Goal: Task Accomplishment & Management: Manage account settings

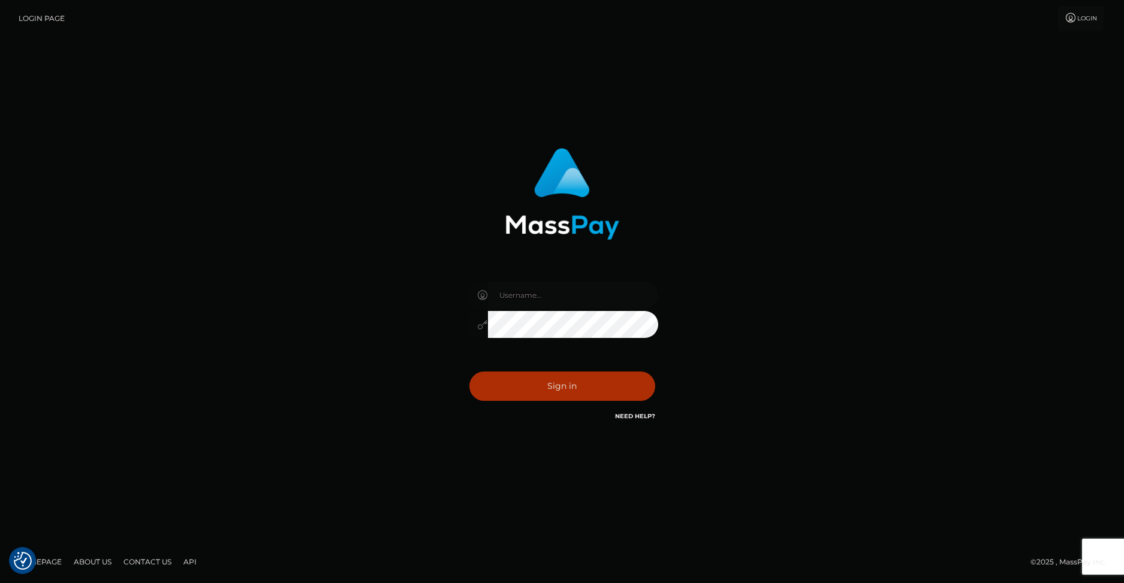
click at [508, 294] on input "text" at bounding box center [573, 295] width 170 height 27
type input "SupportCases"
click at [533, 381] on button "Sign in" at bounding box center [562, 386] width 186 height 29
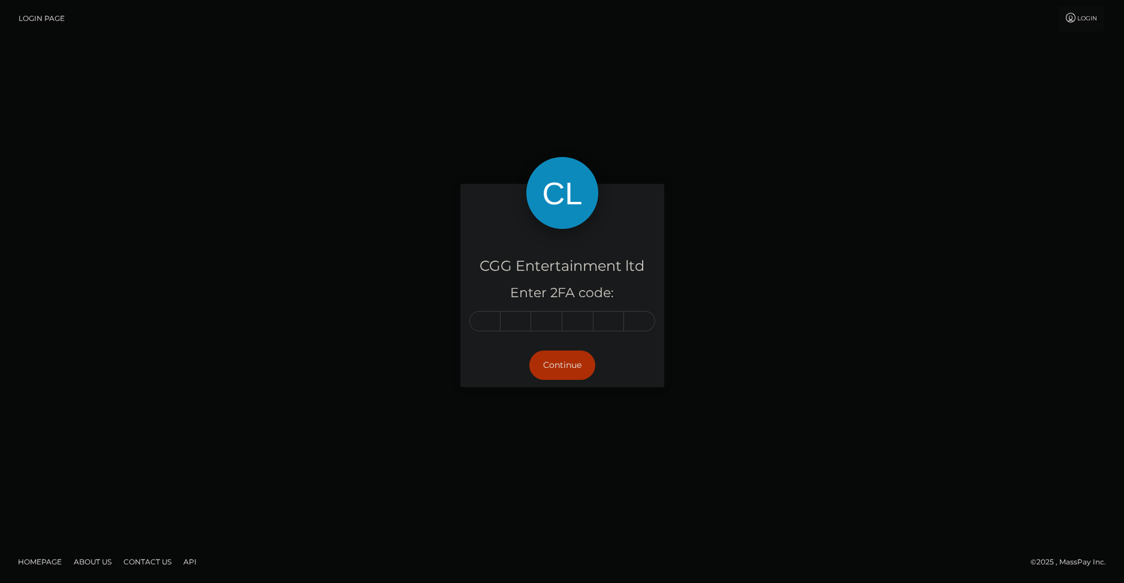
click at [467, 322] on div "CGG Entertainment ltd Enter 2FA code:" at bounding box center [562, 286] width 204 height 115
click at [483, 322] on input "text" at bounding box center [484, 321] width 31 height 20
click at [478, 319] on input "text" at bounding box center [484, 321] width 31 height 20
click at [488, 320] on input "text" at bounding box center [484, 321] width 31 height 20
drag, startPoint x: 488, startPoint y: 320, endPoint x: 389, endPoint y: 320, distance: 98.9
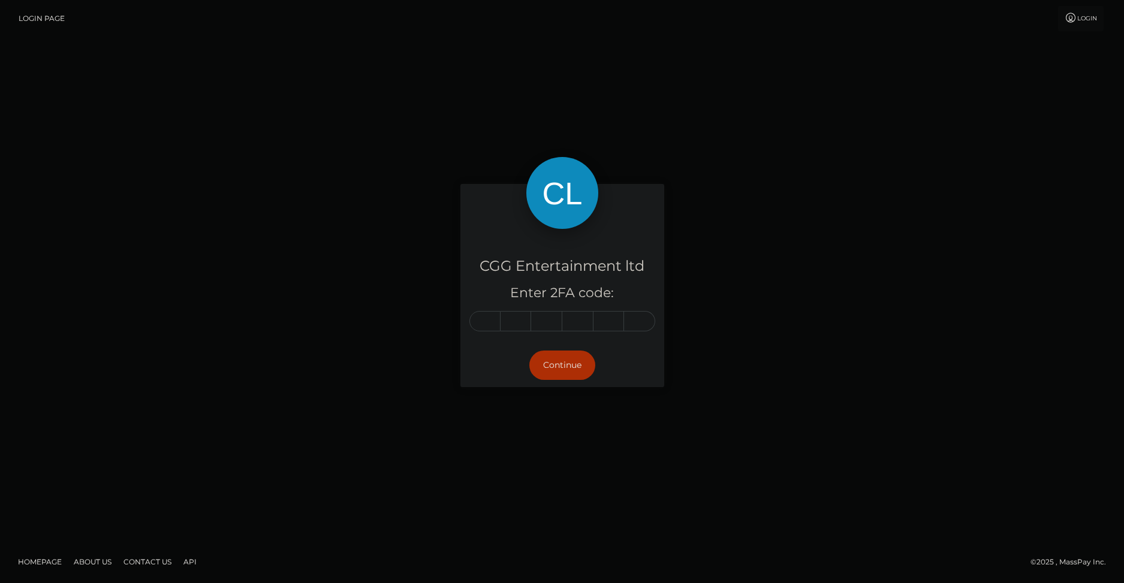
click at [389, 320] on div "CGG Entertainment ltd Enter 2FA code: Continue" at bounding box center [562, 291] width 683 height 215
click at [482, 321] on input "text" at bounding box center [484, 321] width 31 height 20
type input "1"
type input "9"
type input "4"
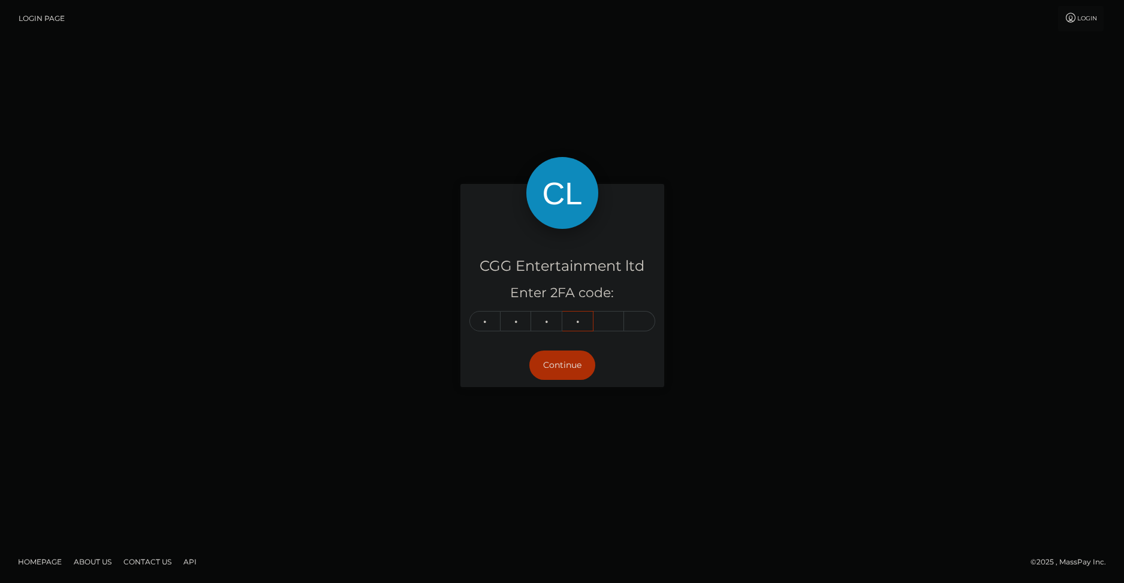
type input "4"
type input "3"
